Goal: Task Accomplishment & Management: Use online tool/utility

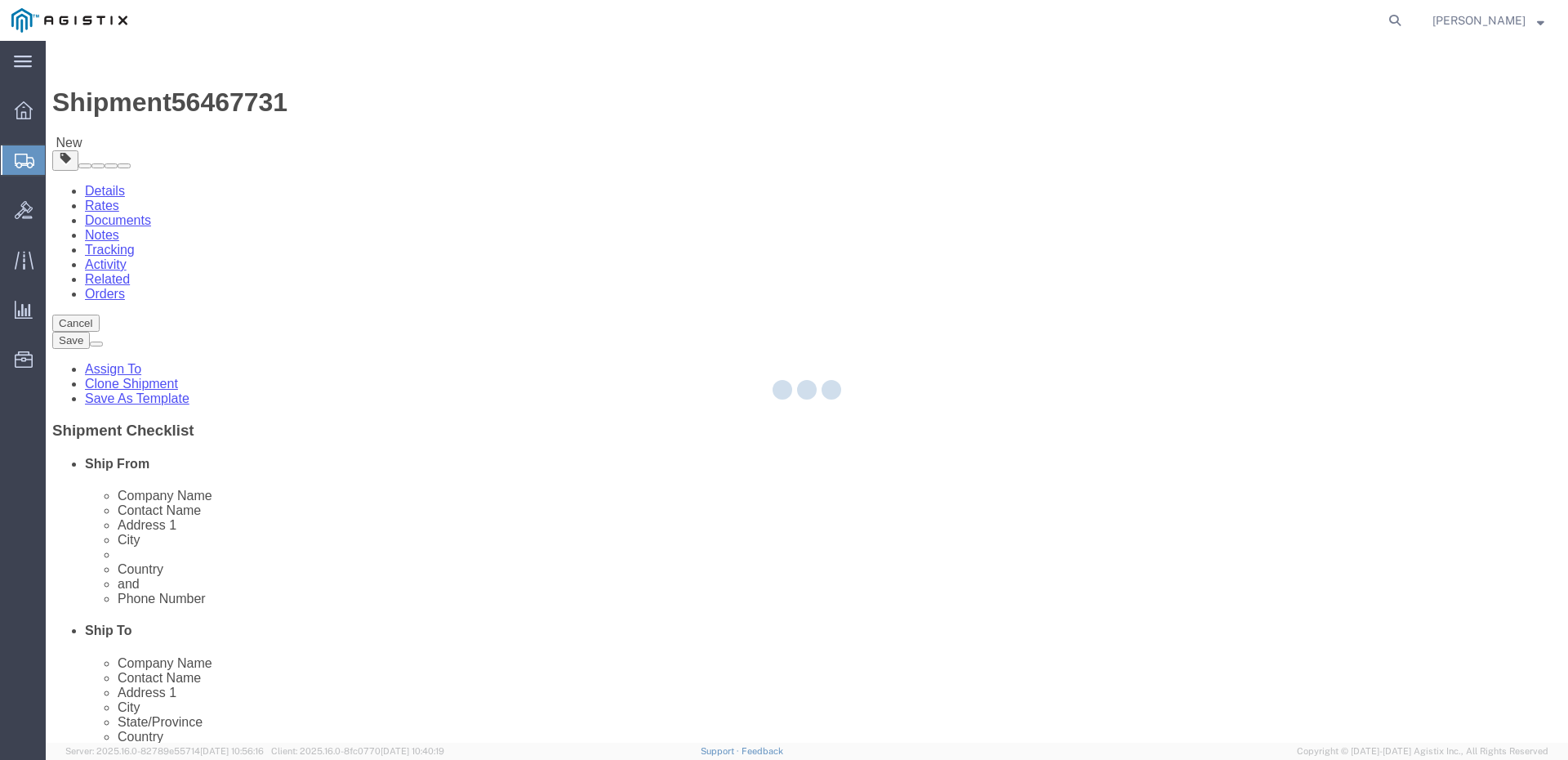
select select "34240"
select select "51996"
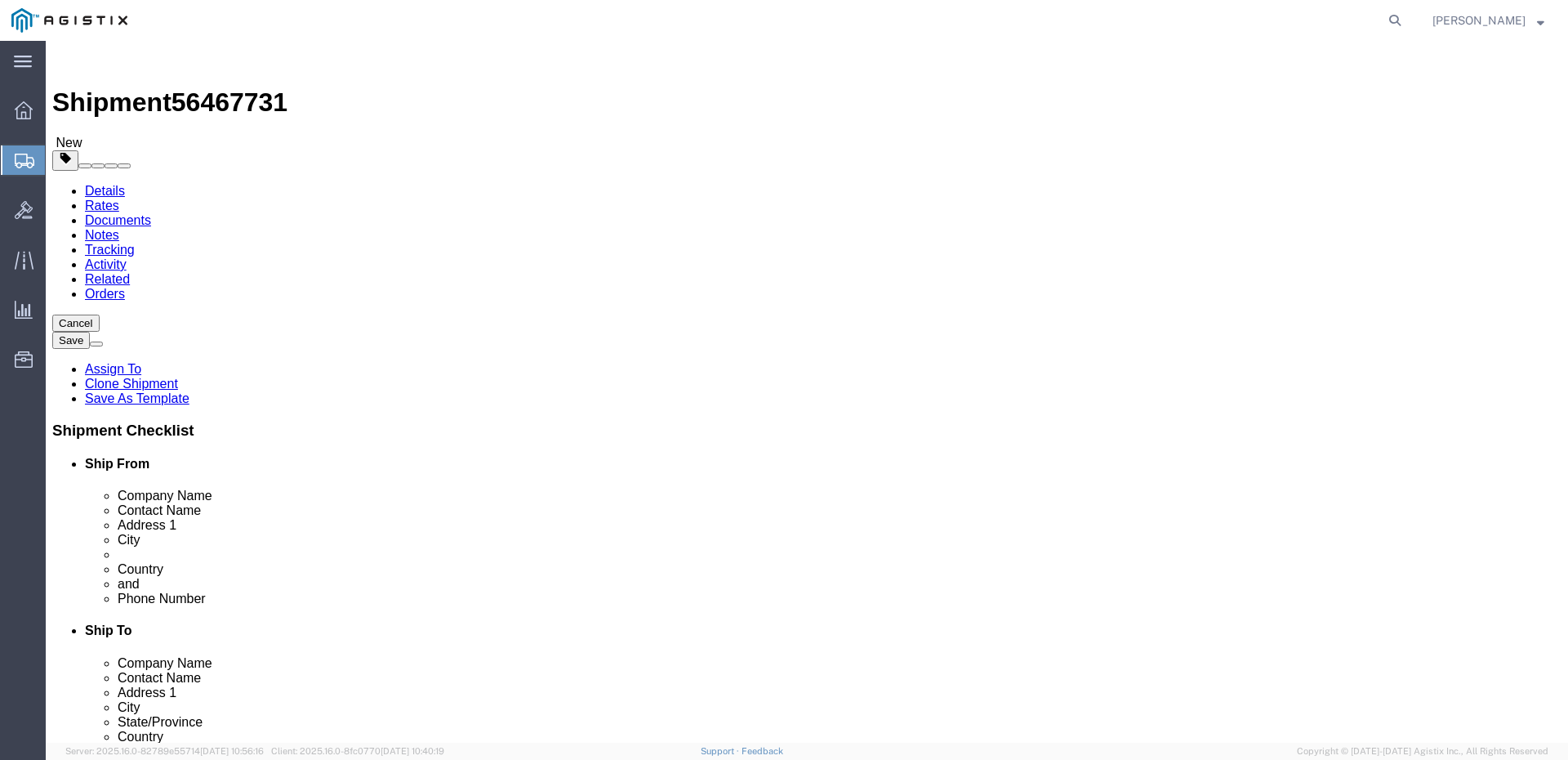
click icon
click input "text"
select select "CM"
select select "KGS"
click input "text"
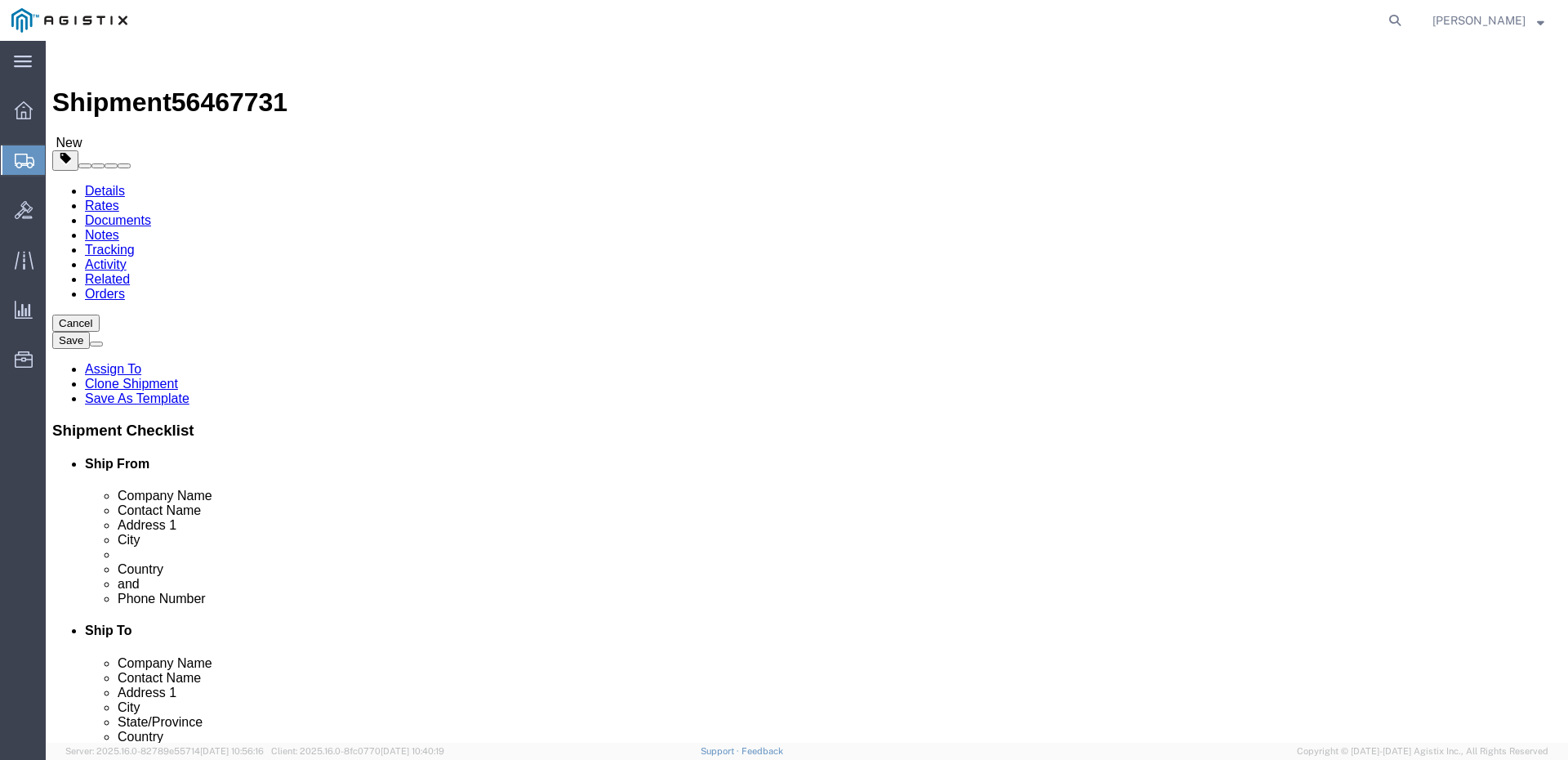
type input "45"
type input "58"
type input "21"
click div "0.00 Select kgs lbs"
type input "7.5"
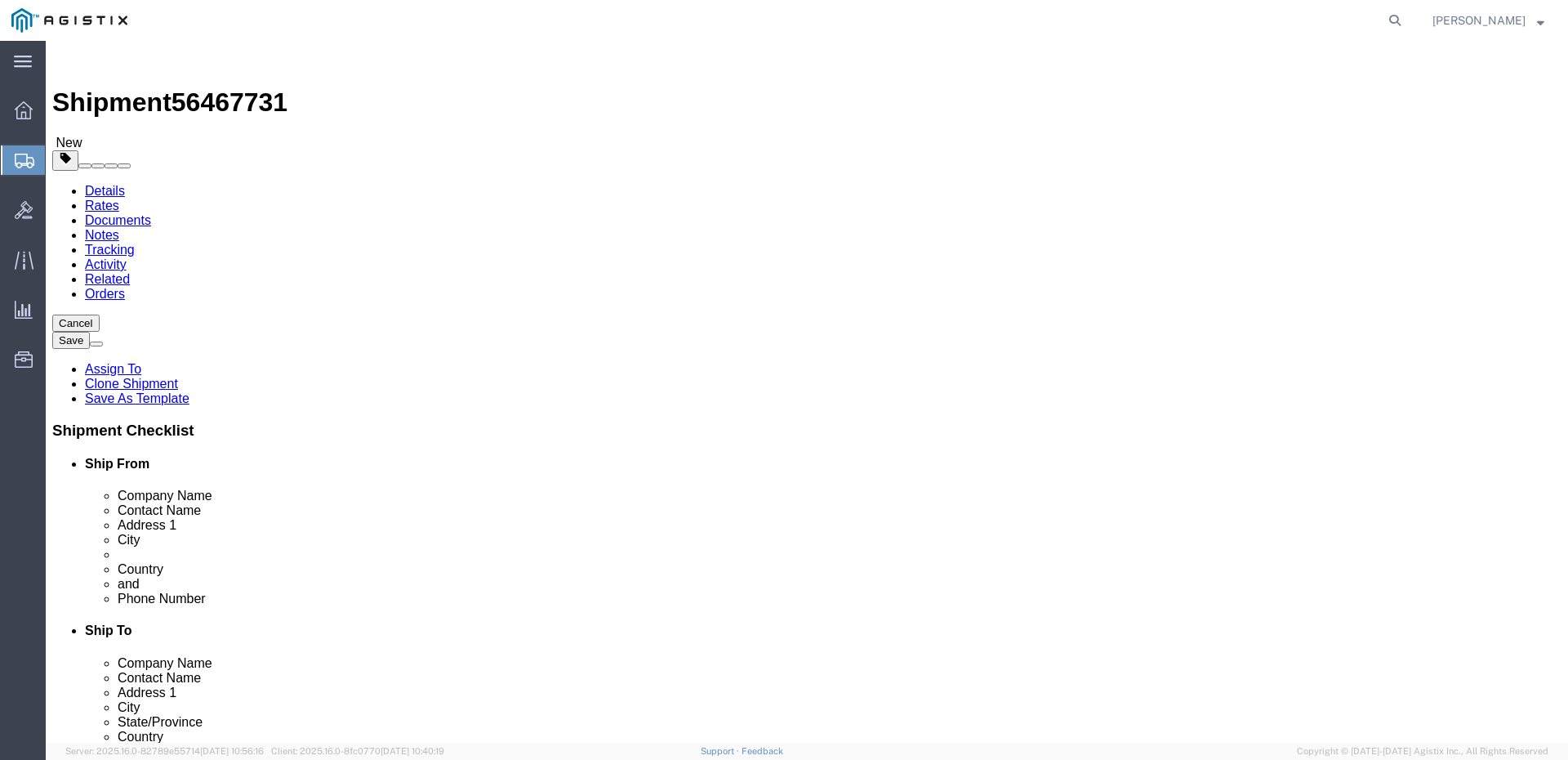
click link "Add Content"
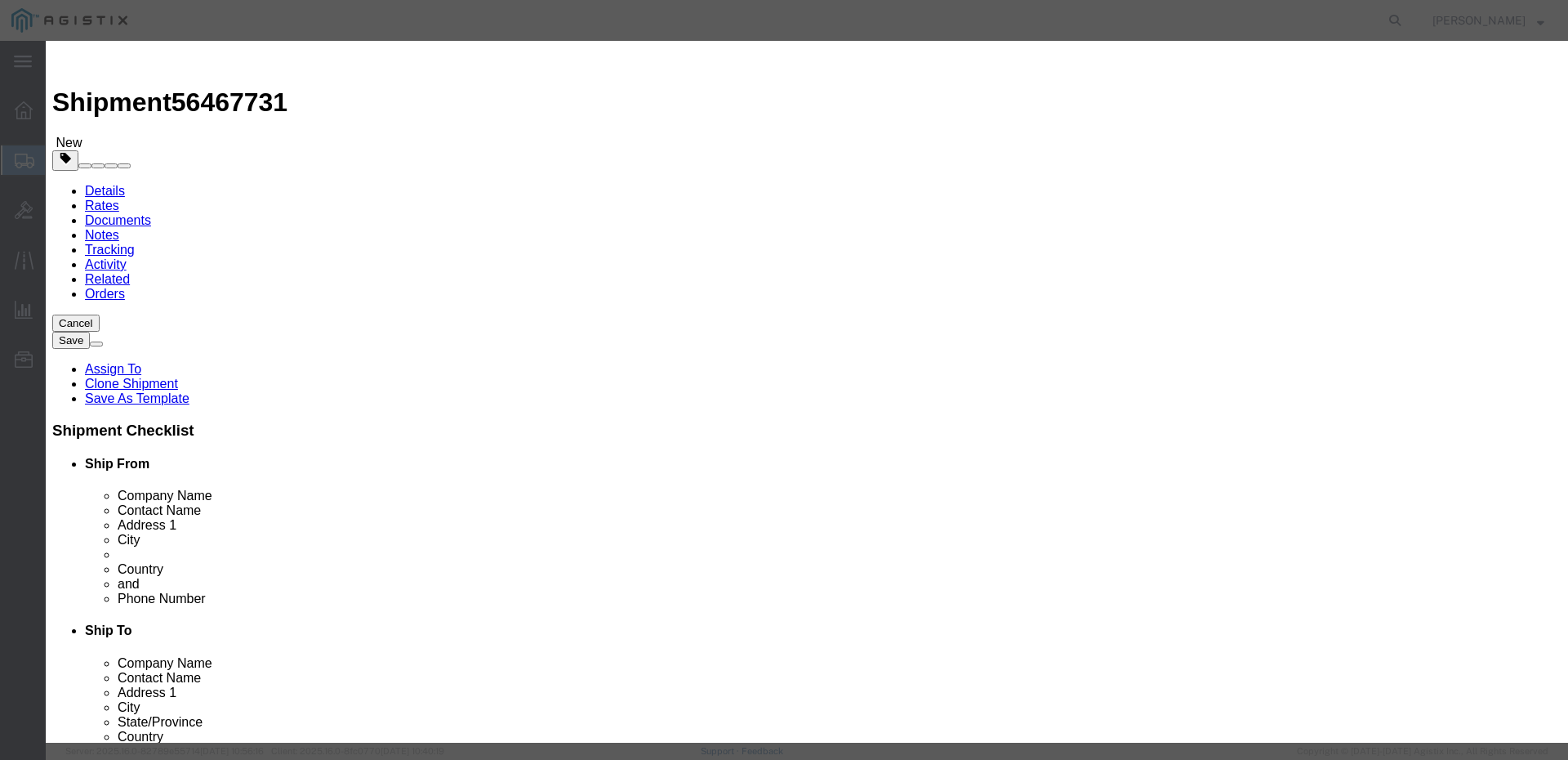
click input "text"
type input "C8200L-1N-4T"
click input "0"
type input "1"
select select "USD"
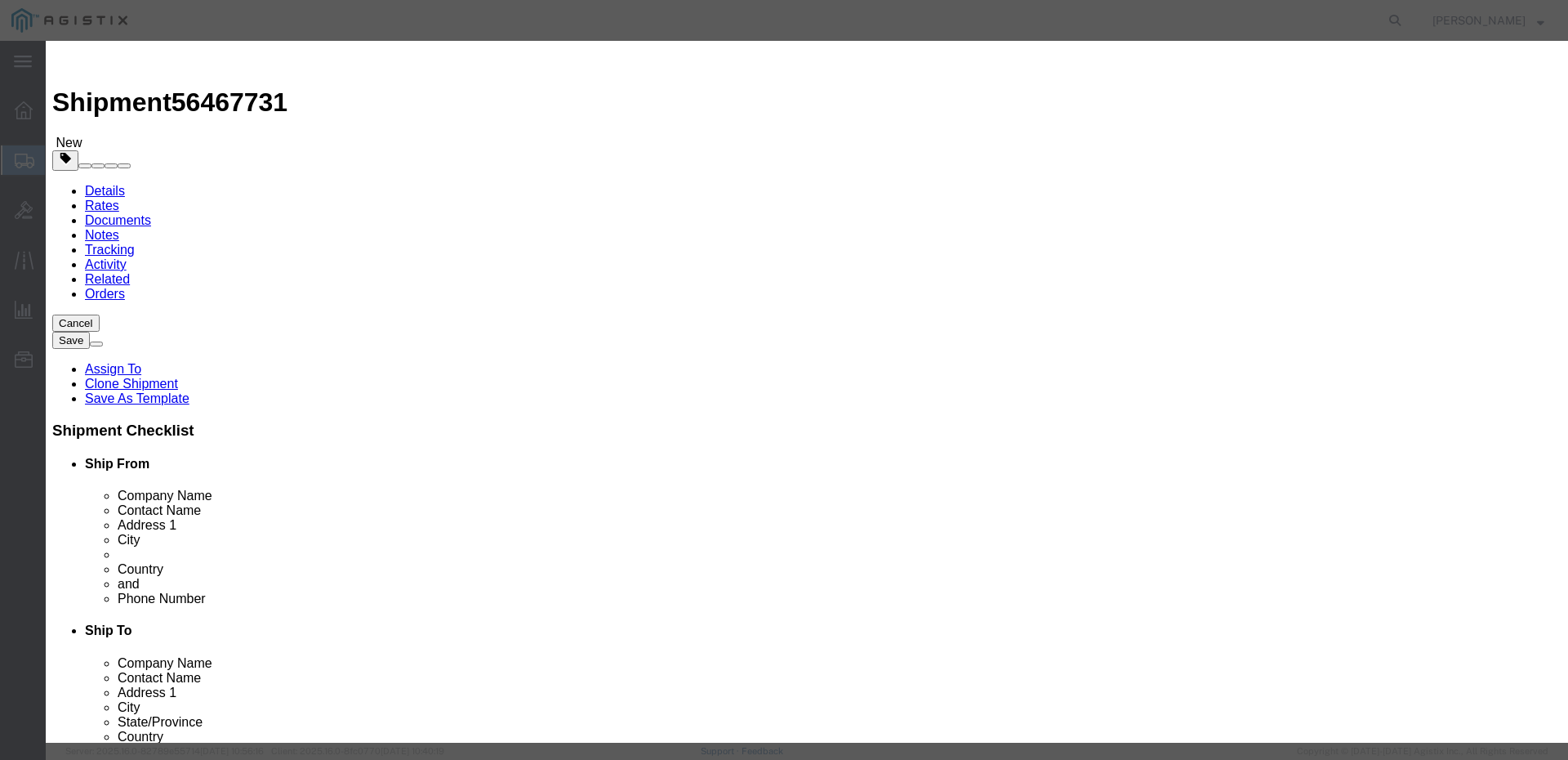
click input "text"
type input "885.35"
select select "92.5"
click textarea
